Goal: Information Seeking & Learning: Learn about a topic

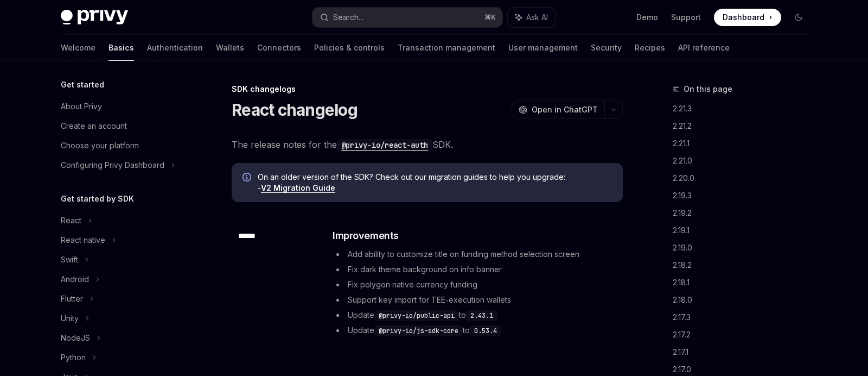
scroll to position [253, 0]
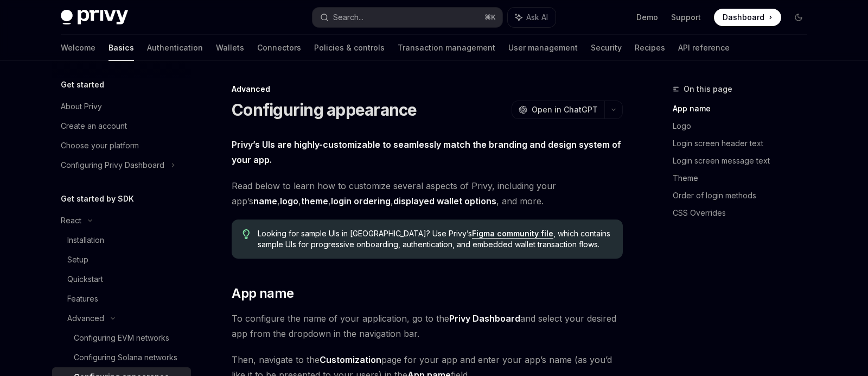
scroll to position [158, 0]
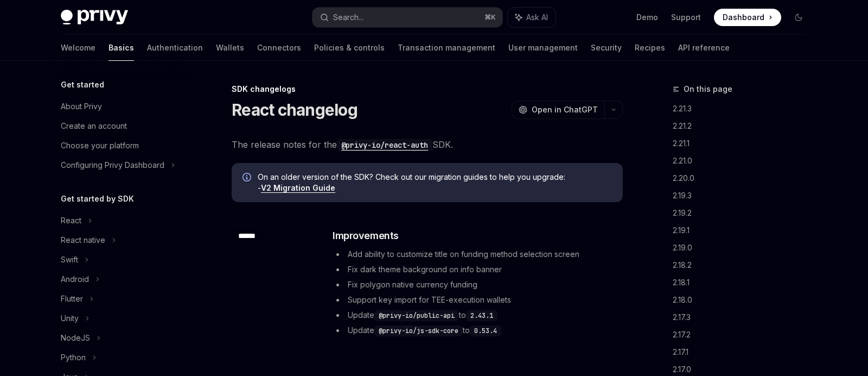
scroll to position [253, 0]
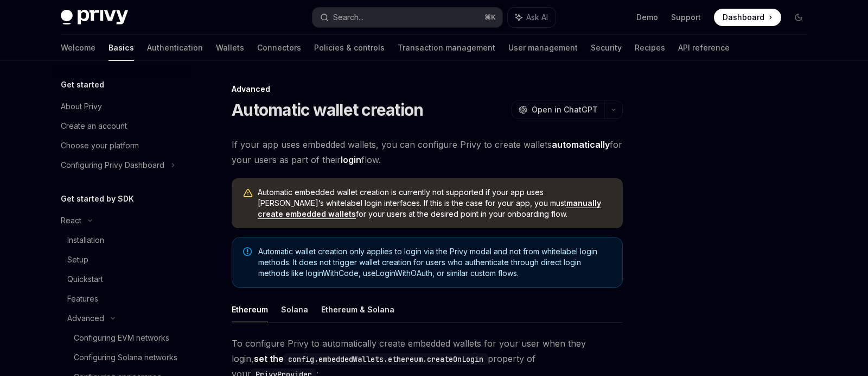
scroll to position [178, 0]
